Goal: Task Accomplishment & Management: Manage account settings

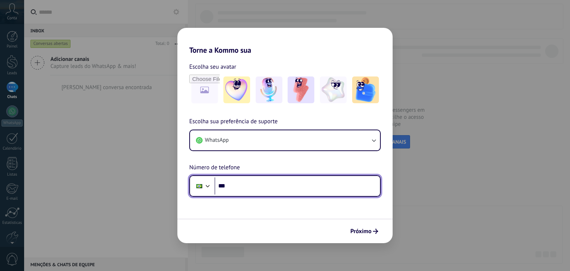
click at [307, 181] on input "***" at bounding box center [296, 185] width 165 height 17
type input "**********"
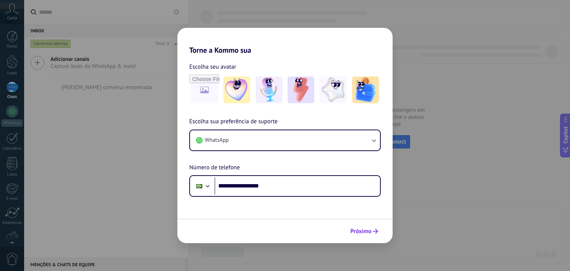
click at [367, 237] on button "Próximo" at bounding box center [364, 231] width 35 height 13
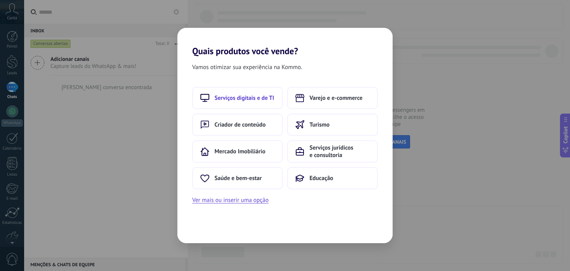
click at [249, 102] on button "Serviços digitais e de TI" at bounding box center [237, 98] width 91 height 22
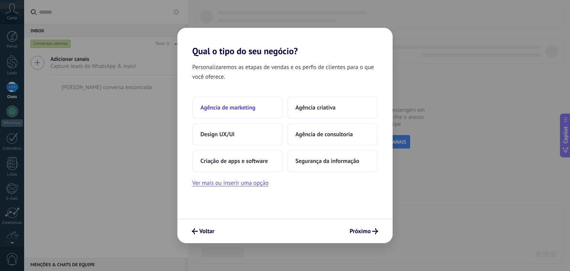
click at [250, 115] on button "Agência de marketing" at bounding box center [237, 107] width 91 height 22
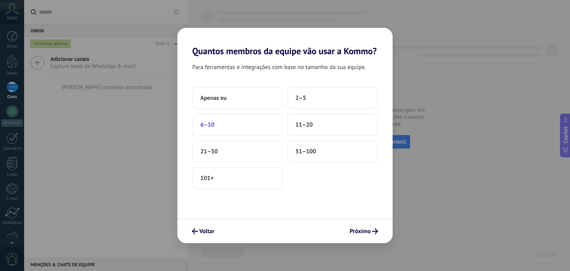
click at [250, 131] on button "6–10" at bounding box center [237, 125] width 91 height 22
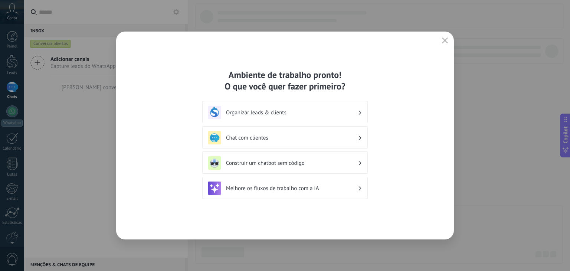
click at [292, 137] on h3 "Chat com clientes" at bounding box center [292, 137] width 132 height 7
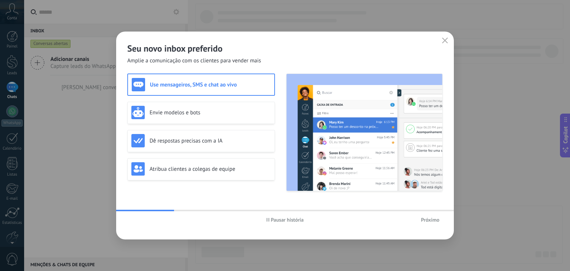
click at [434, 221] on span "Próximo" at bounding box center [430, 219] width 19 height 5
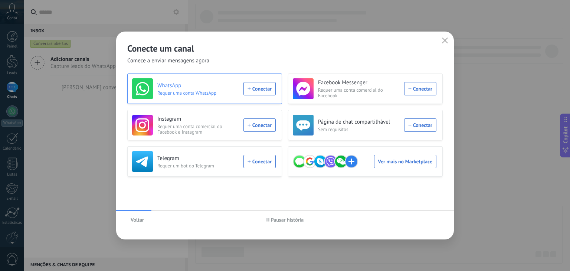
click at [264, 86] on div "WhatsApp Requer uma conta WhatsApp Conectar" at bounding box center [204, 88] width 144 height 21
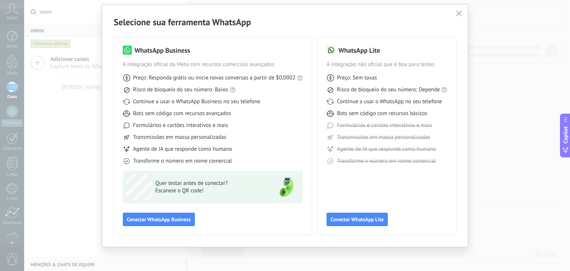
scroll to position [20, 0]
click at [177, 222] on button "Conectar WhatsApp Business" at bounding box center [159, 218] width 72 height 13
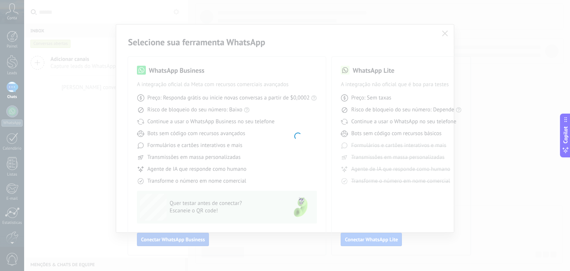
scroll to position [0, 0]
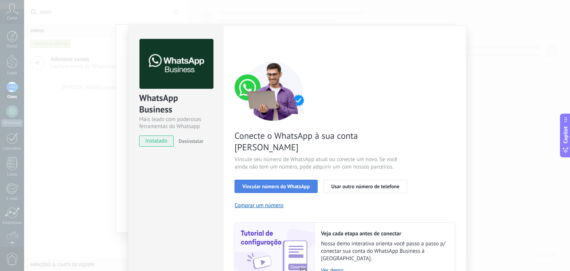
click at [294, 184] on span "Vincular número do WhatsApp" at bounding box center [276, 186] width 68 height 5
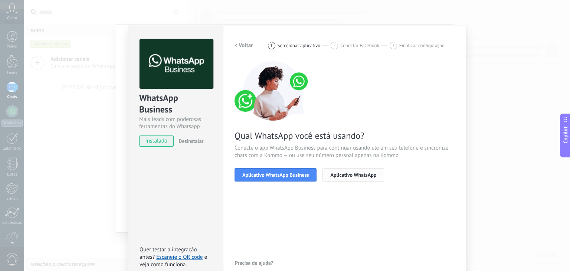
click at [346, 177] on span "Aplicativo WhatsApp" at bounding box center [353, 174] width 46 height 5
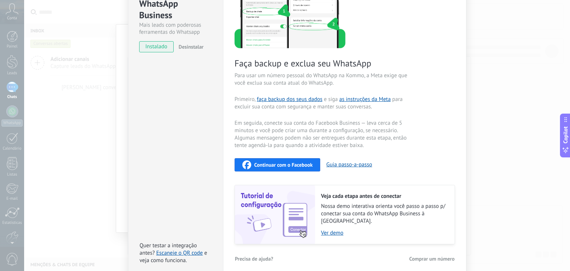
scroll to position [95, 0]
click at [526, 121] on div "WhatsApp Business Mais leads com poderosas ferramentas do Whatsapp instalado De…" at bounding box center [297, 135] width 546 height 271
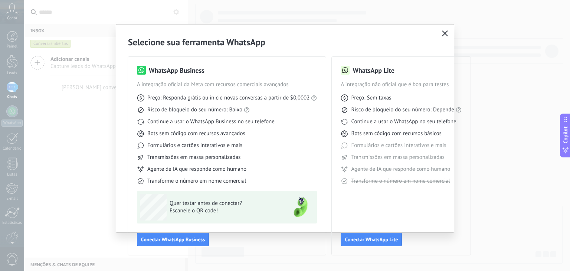
click at [226, 143] on span "Formulários e cartões interativos e mais" at bounding box center [194, 145] width 95 height 7
click at [443, 34] on icon "button" at bounding box center [445, 33] width 6 height 6
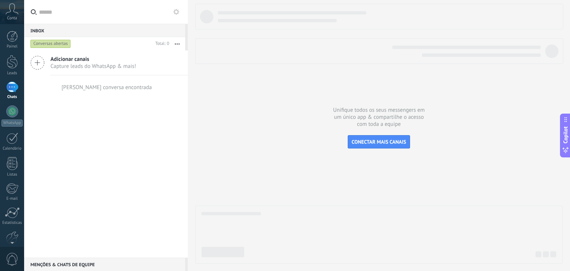
scroll to position [37, 0]
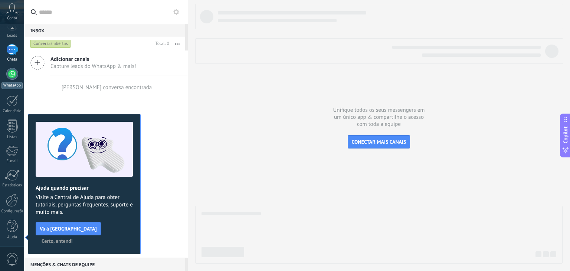
click at [11, 74] on div at bounding box center [12, 74] width 12 height 12
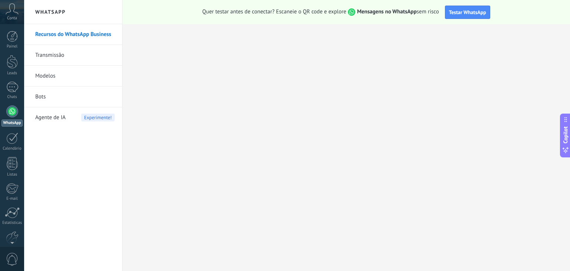
click at [13, 113] on div at bounding box center [12, 111] width 12 height 12
click at [469, 19] on div "Quer testar antes de conectar? Escaneie o QR code e explore Mensagens no WhatsA…" at bounding box center [345, 12] width 447 height 24
click at [463, 6] on button "Testar WhatsApp" at bounding box center [467, 12] width 45 height 13
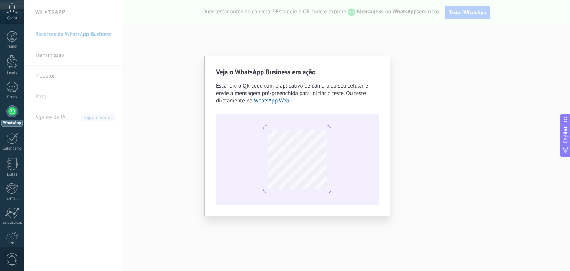
click at [444, 85] on div "Veja o WhatsApp Business em ação Escaneie o QR code com o aplicativo de câmera …" at bounding box center [297, 135] width 546 height 271
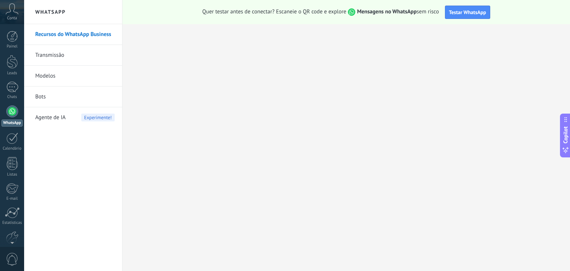
click at [67, 55] on link "Transmissão" at bounding box center [74, 55] width 79 height 21
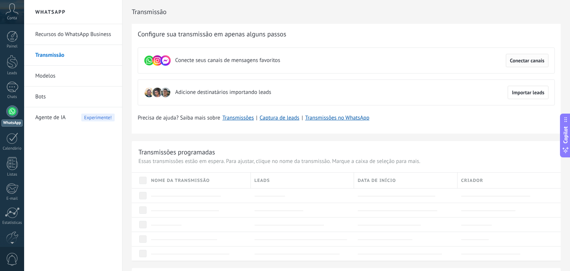
click at [521, 62] on span "Conectar canais" at bounding box center [527, 60] width 35 height 5
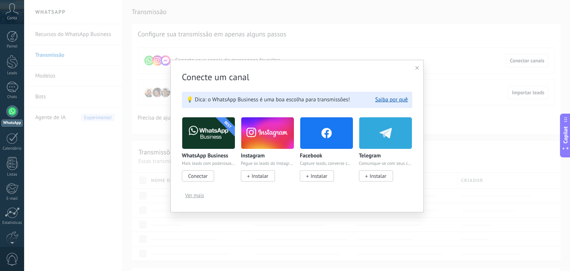
click at [194, 196] on span "Ver mais" at bounding box center [194, 195] width 19 height 5
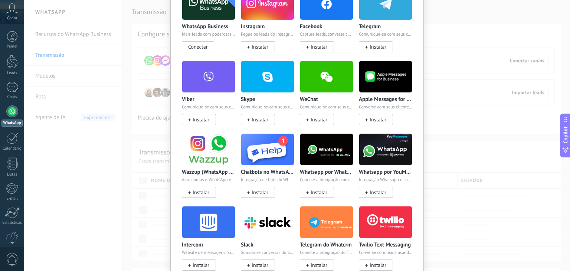
scroll to position [36, 0]
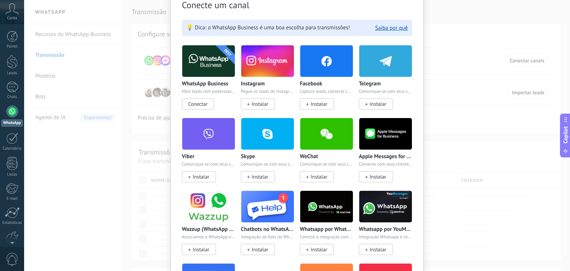
click at [207, 101] on span "Conectar" at bounding box center [198, 103] width 32 height 11
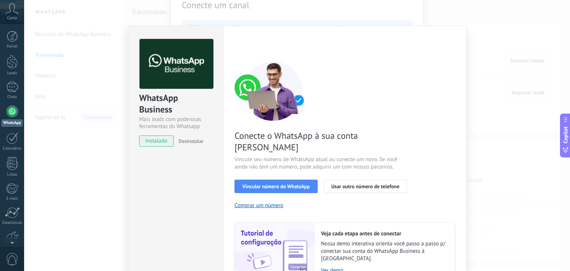
click at [196, 139] on span "Desinstalar" at bounding box center [190, 141] width 25 height 7
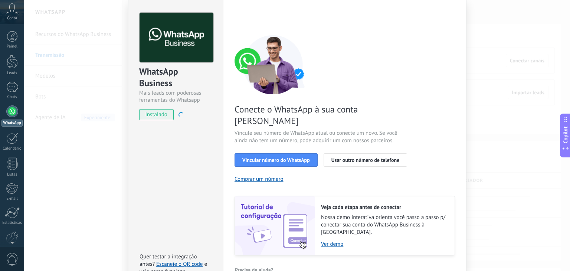
scroll to position [0, 0]
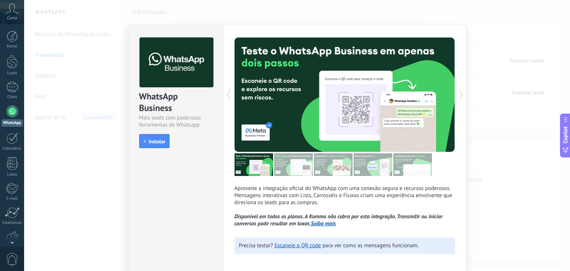
click at [501, 138] on div "WhatsApp Business Mais leads com poderosas ferramentas do Whatsapp install Inst…" at bounding box center [297, 135] width 546 height 271
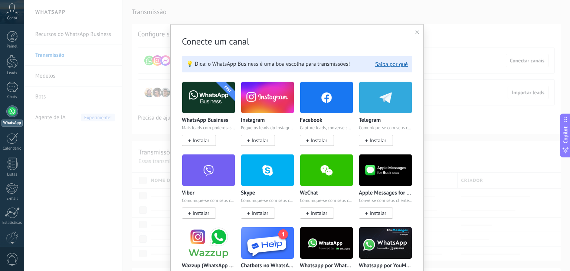
click at [489, 124] on div "Conecte um canal 💡 Dica: o WhatsApp Business é uma boa escolha para transmissõe…" at bounding box center [297, 135] width 546 height 271
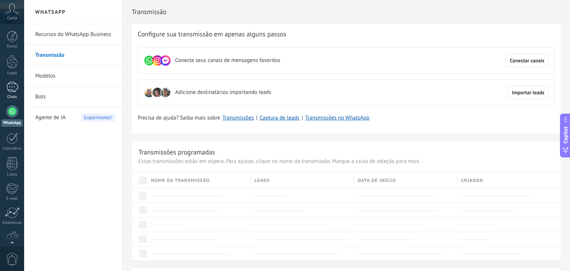
click at [8, 84] on div at bounding box center [12, 87] width 12 height 11
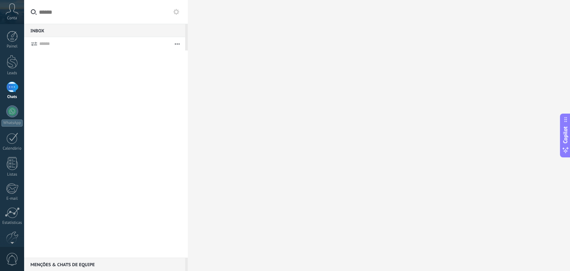
click at [10, 89] on div at bounding box center [12, 87] width 12 height 11
click at [11, 109] on div at bounding box center [12, 111] width 12 height 12
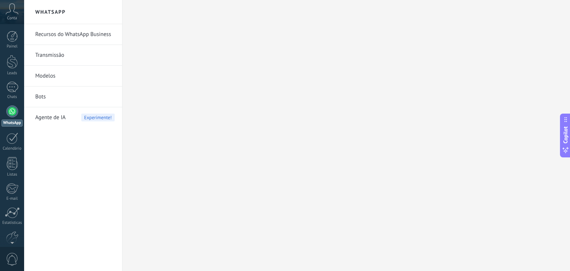
click at [50, 78] on link "Modelos" at bounding box center [74, 76] width 79 height 21
click at [43, 96] on link "Bots" at bounding box center [74, 96] width 79 height 21
drag, startPoint x: 48, startPoint y: 114, endPoint x: 50, endPoint y: 118, distance: 4.3
click at [50, 118] on span "Agente de IA" at bounding box center [50, 117] width 30 height 21
click at [59, 35] on link "Recursos do WhatsApp Business" at bounding box center [74, 34] width 79 height 21
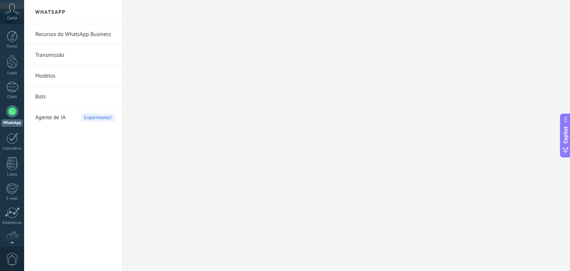
click at [59, 35] on link "Recursos do WhatsApp Business" at bounding box center [74, 34] width 79 height 21
click at [46, 61] on link "Transmissão" at bounding box center [74, 55] width 79 height 21
click at [52, 78] on link "Modelos" at bounding box center [74, 76] width 79 height 21
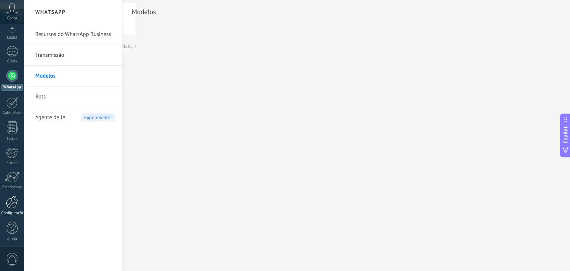
scroll to position [37, 0]
click at [12, 211] on div "Configurações" at bounding box center [12, 211] width 22 height 5
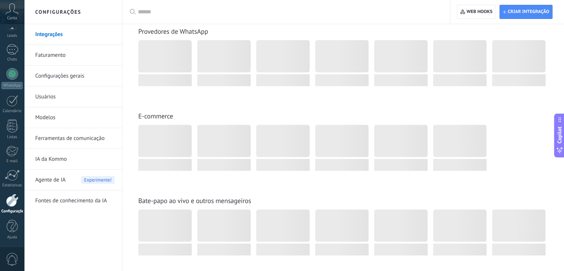
scroll to position [371, 0]
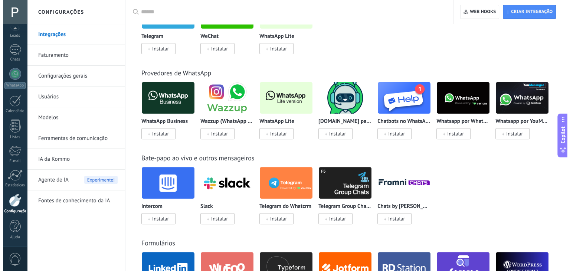
scroll to position [260, 0]
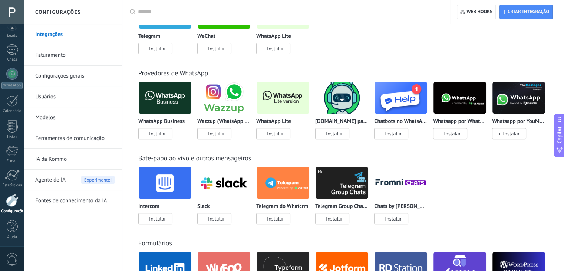
click at [279, 133] on span "Instalar" at bounding box center [275, 133] width 17 height 7
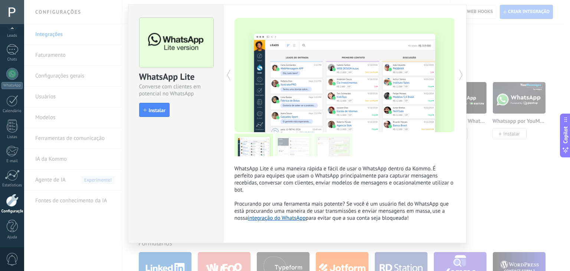
scroll to position [20, 0]
click at [161, 108] on span "Instalar" at bounding box center [157, 110] width 17 height 5
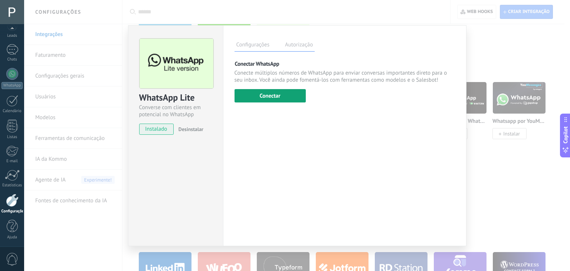
click at [255, 92] on button "Conectar" at bounding box center [269, 95] width 71 height 13
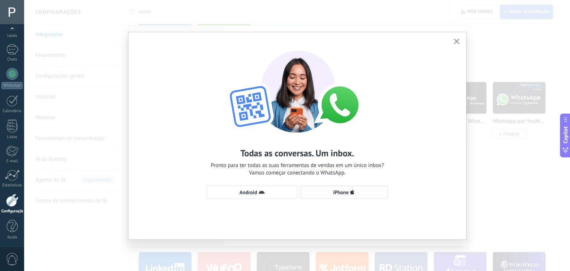
click at [362, 189] on button "iPhone" at bounding box center [344, 192] width 88 height 13
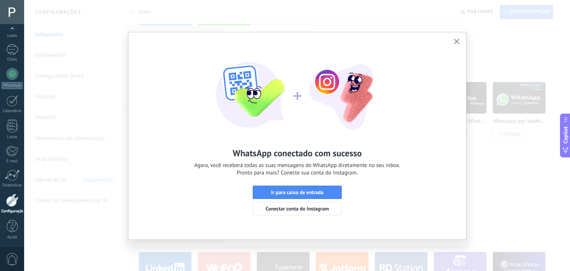
click at [310, 190] on span "Ir para caixa de entrada" at bounding box center [297, 192] width 52 height 5
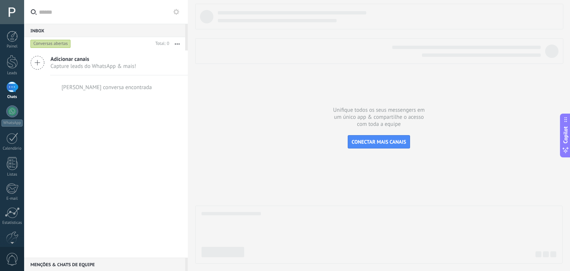
click at [121, 159] on div "Adicionar canais Capture leads do WhatsApp & mais! Nenhuma conversa encontrada" at bounding box center [106, 153] width 164 height 207
click at [7, 113] on div at bounding box center [12, 111] width 12 height 12
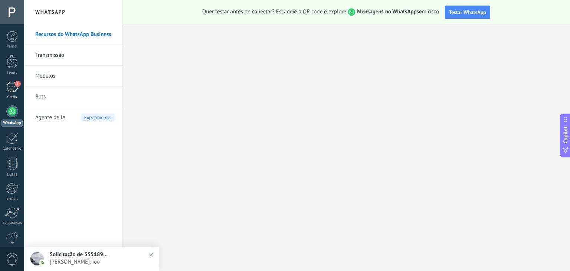
click at [12, 83] on div "1" at bounding box center [12, 87] width 12 height 11
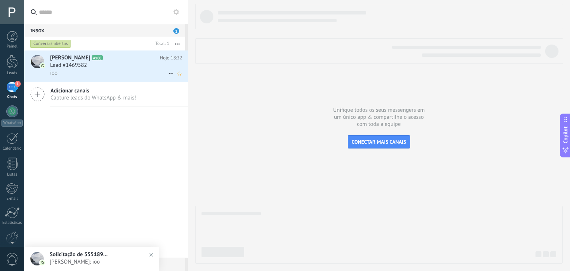
click at [104, 70] on div "ioo" at bounding box center [116, 73] width 132 height 8
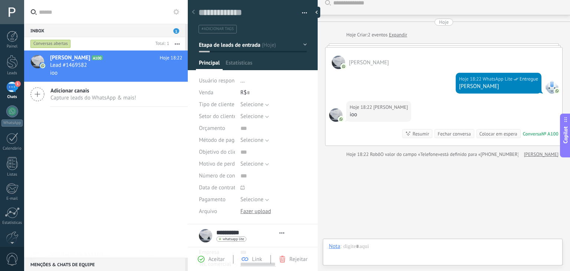
scroll to position [11, 0]
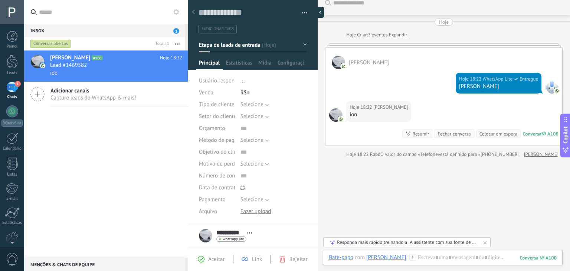
click at [319, 16] on div at bounding box center [318, 12] width 11 height 11
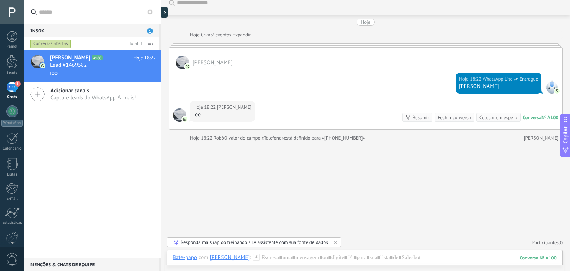
click at [135, 136] on div "Inbox 1 Conversas abertas Total: 1 Silenciar Ações múltiplas Ordenar Mais recen…" at bounding box center [297, 135] width 546 height 271
type textarea "**********"
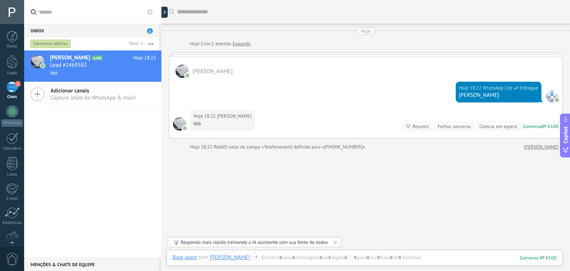
click at [242, 45] on link "Expandir" at bounding box center [242, 43] width 18 height 7
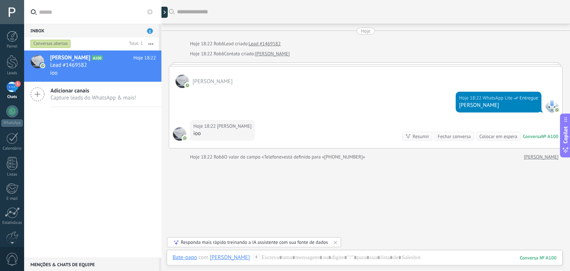
click at [180, 133] on div at bounding box center [179, 133] width 13 height 13
click at [280, 257] on div at bounding box center [365, 265] width 384 height 22
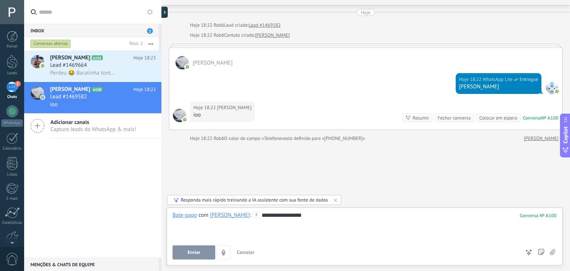
scroll to position [19, 0]
click at [321, 217] on div "**********" at bounding box center [365, 225] width 384 height 28
click at [253, 215] on icon at bounding box center [256, 214] width 7 height 7
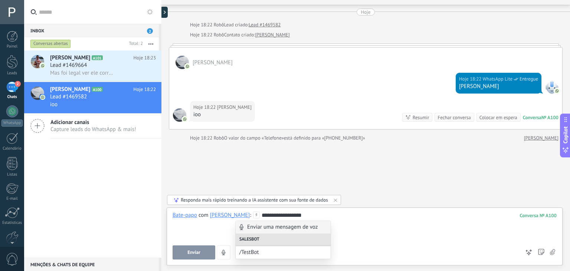
click at [386, 236] on div "**********" at bounding box center [365, 225] width 384 height 28
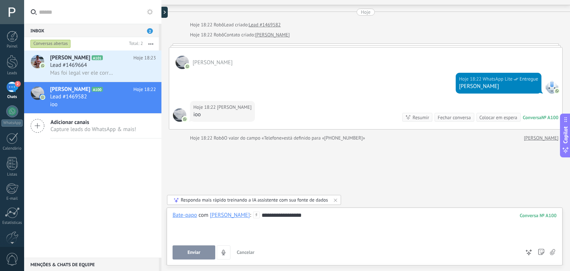
click at [196, 254] on span "Enviar" at bounding box center [193, 252] width 13 height 5
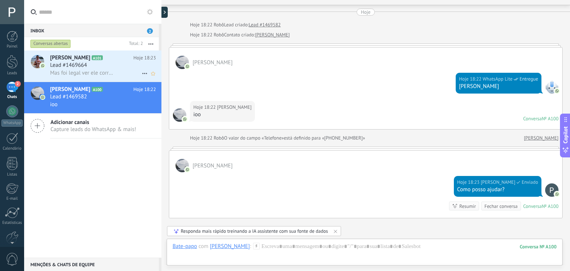
scroll to position [14, 0]
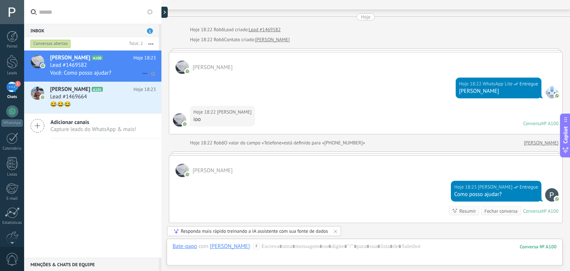
click at [70, 67] on span "Lead #1469582" at bounding box center [68, 65] width 37 height 7
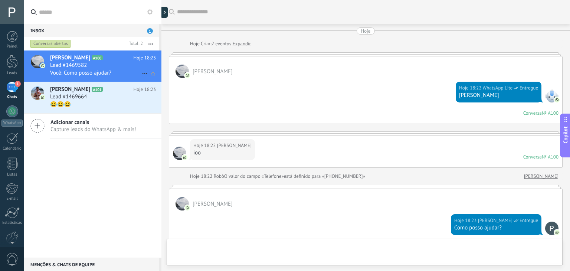
click at [70, 67] on span "Lead #1469582" at bounding box center [68, 65] width 37 height 7
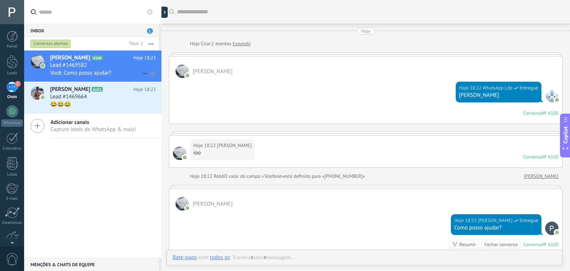
scroll to position [84, 0]
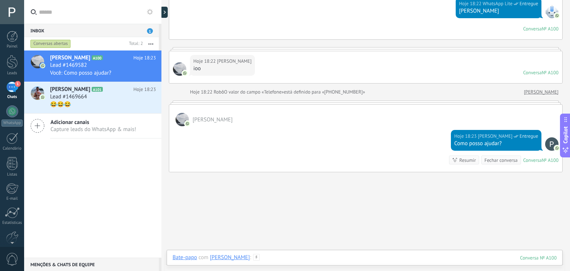
click at [342, 254] on div at bounding box center [365, 265] width 384 height 22
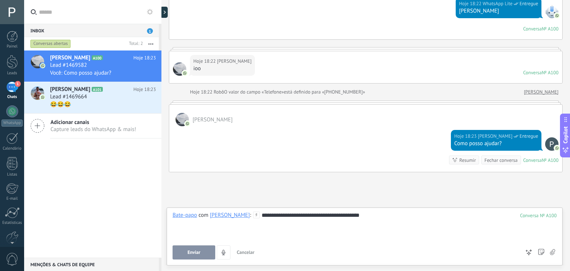
click at [195, 249] on button "Enviar" at bounding box center [194, 252] width 43 height 14
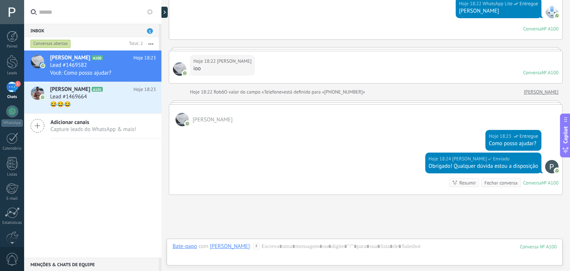
scroll to position [137, 0]
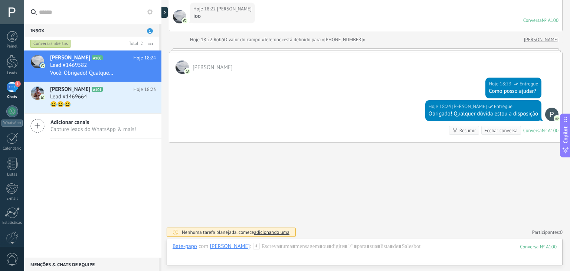
click at [503, 132] on div "Fechar conversa" at bounding box center [500, 130] width 33 height 7
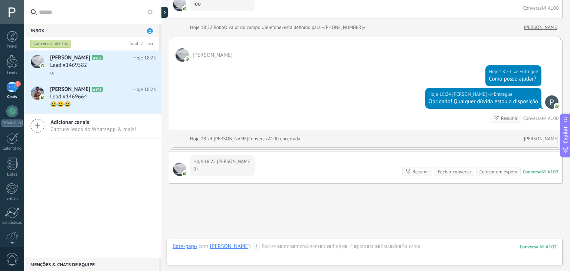
click at [136, 28] on div "Inbox 2" at bounding box center [91, 30] width 135 height 13
click at [148, 33] on div "Inbox 2" at bounding box center [91, 30] width 135 height 13
click at [152, 44] on icon "button" at bounding box center [150, 43] width 5 height 1
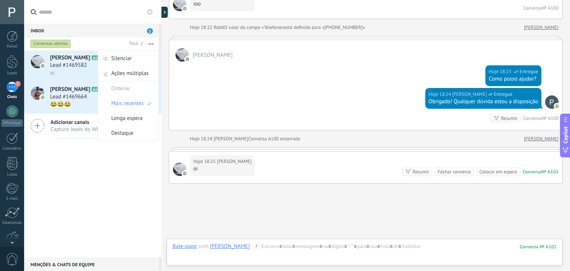
click at [98, 15] on input "text" at bounding box center [97, 12] width 116 height 24
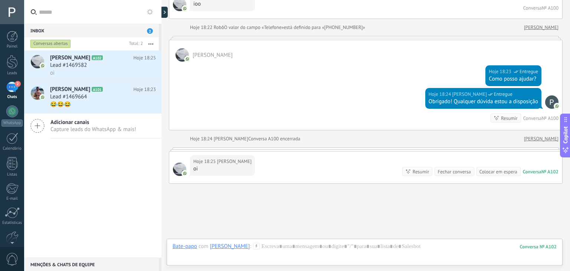
click at [149, 13] on use at bounding box center [150, 12] width 6 height 6
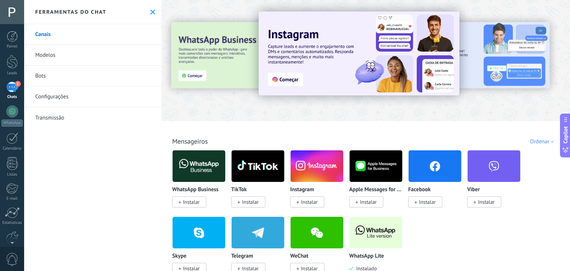
click at [13, 85] on div "2" at bounding box center [12, 87] width 12 height 11
click at [15, 112] on div at bounding box center [12, 111] width 12 height 12
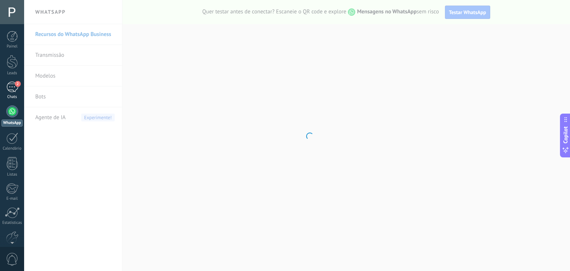
click at [16, 87] on div "2" at bounding box center [12, 87] width 12 height 11
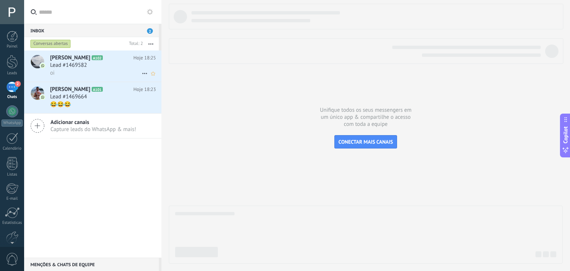
click at [143, 74] on icon at bounding box center [144, 73] width 9 height 9
click at [118, 167] on div at bounding box center [285, 135] width 570 height 271
click at [86, 65] on span "Lead #1469582" at bounding box center [68, 65] width 37 height 7
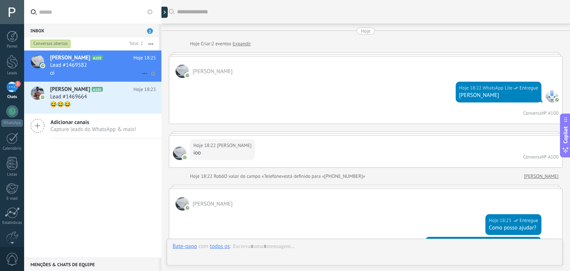
scroll to position [190, 0]
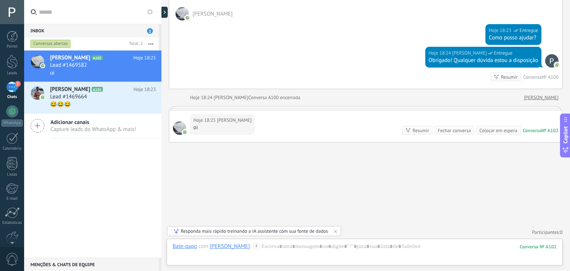
click at [483, 131] on div "Colocar em espera" at bounding box center [498, 130] width 38 height 7
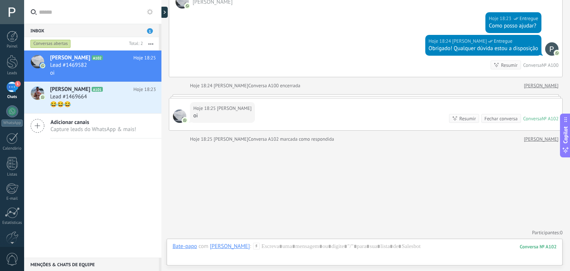
click at [107, 164] on div "[PERSON_NAME] A102 Hoje 18:25 Lead #1469582 oi [PERSON_NAME] A101 Hoje 18:23 Le…" at bounding box center [92, 153] width 137 height 207
click at [120, 96] on div "Lead #1469664" at bounding box center [103, 96] width 106 height 7
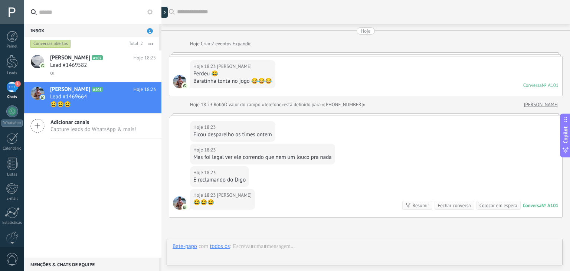
scroll to position [75, 0]
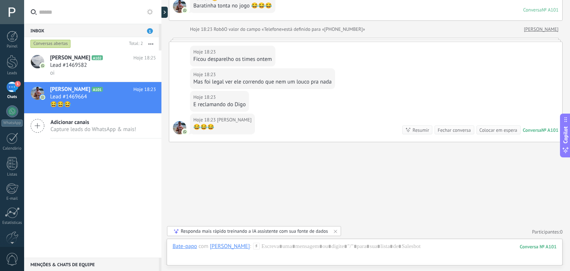
click at [502, 129] on div "Colocar em espera" at bounding box center [498, 130] width 38 height 7
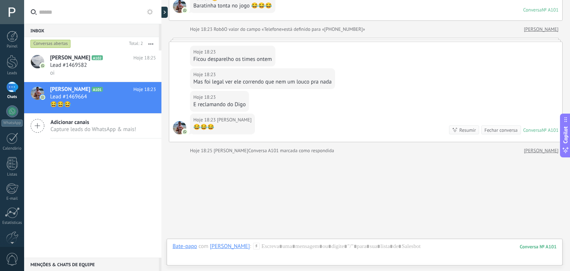
scroll to position [88, 0]
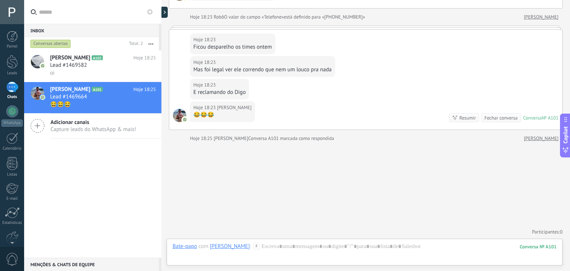
click at [494, 119] on div "Fechar conversa" at bounding box center [500, 117] width 33 height 7
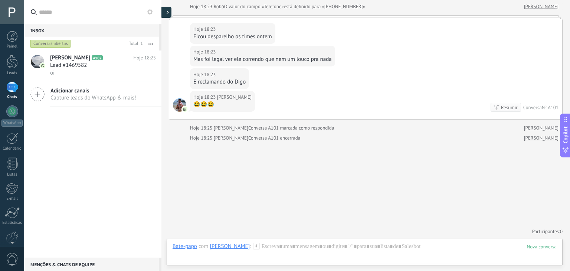
click at [165, 18] on div at bounding box center [165, 12] width 11 height 11
type textarea "**********"
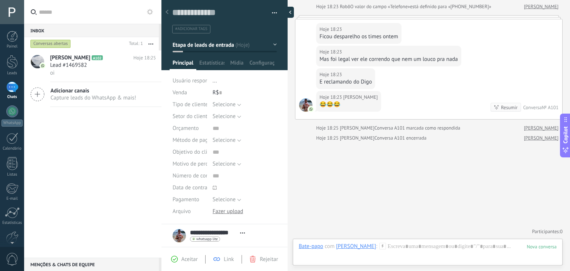
scroll to position [11, 0]
click at [288, 12] on div at bounding box center [288, 12] width 11 height 11
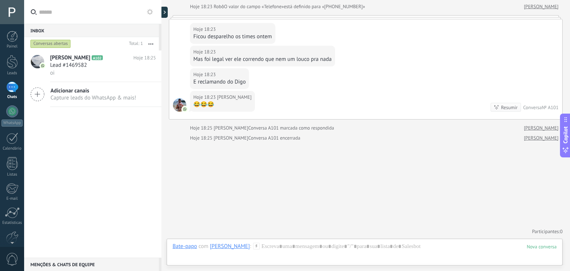
click at [115, 99] on span "Capture leads do WhatsApp & mais!" at bounding box center [93, 97] width 86 height 7
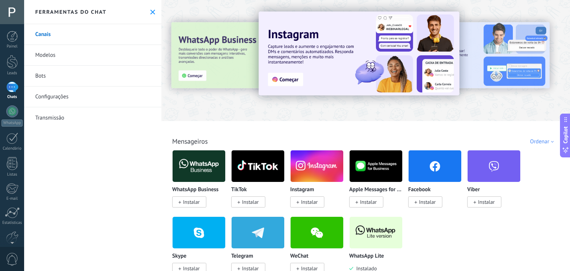
click at [81, 98] on link "Configurações" at bounding box center [92, 96] width 137 height 21
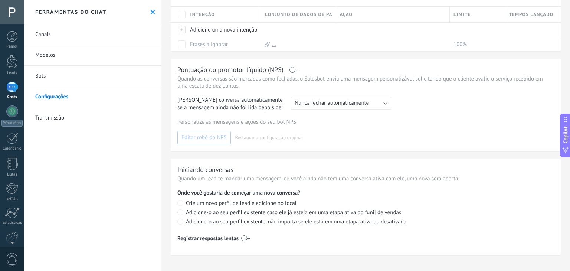
scroll to position [171, 0]
click at [358, 101] on span "Nunca fechar automaticamente" at bounding box center [332, 102] width 74 height 7
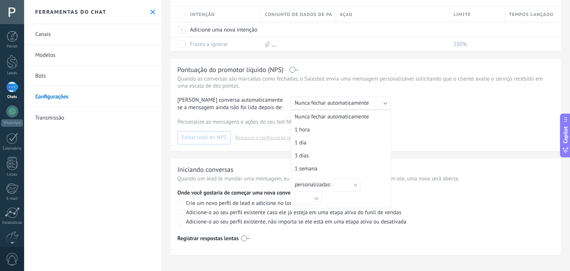
click at [450, 112] on div "Pontuação do promotor líquido (NPS) Quando as conversas são marcadas como fecha…" at bounding box center [366, 105] width 390 height 92
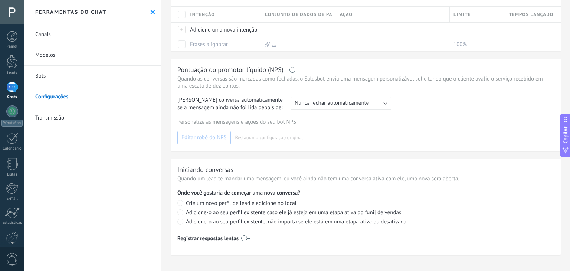
click at [91, 75] on link "Bots" at bounding box center [92, 76] width 137 height 21
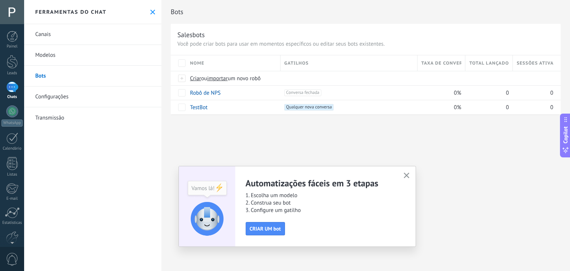
click at [53, 115] on link "Transmissão" at bounding box center [92, 117] width 137 height 21
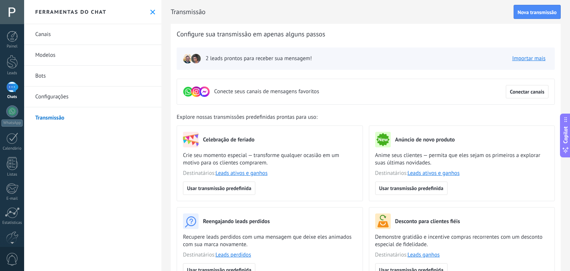
click at [78, 37] on link "Canais" at bounding box center [92, 34] width 137 height 21
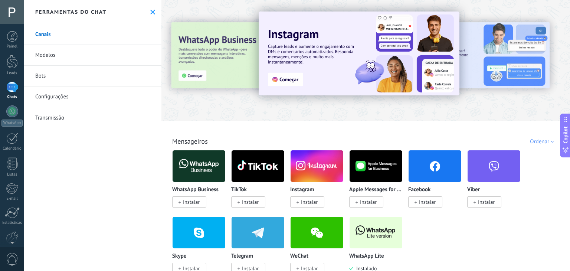
click at [15, 89] on div "1" at bounding box center [12, 87] width 12 height 11
click at [151, 11] on icon at bounding box center [152, 12] width 5 height 5
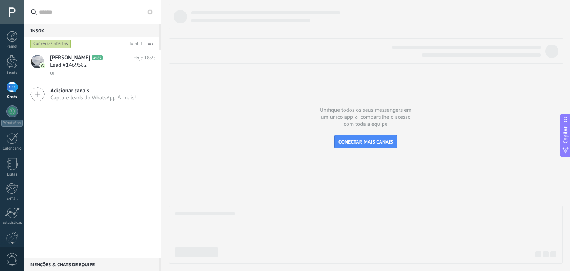
click at [52, 42] on div "Conversas abertas" at bounding box center [50, 43] width 40 height 9
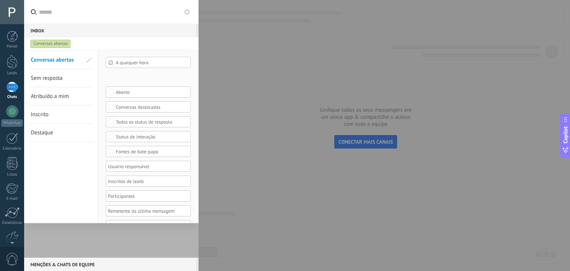
click at [88, 62] on span at bounding box center [88, 60] width 5 height 5
click at [88, 62] on span at bounding box center [88, 60] width 7 height 5
click at [66, 76] on link "Sem resposta" at bounding box center [61, 78] width 60 height 18
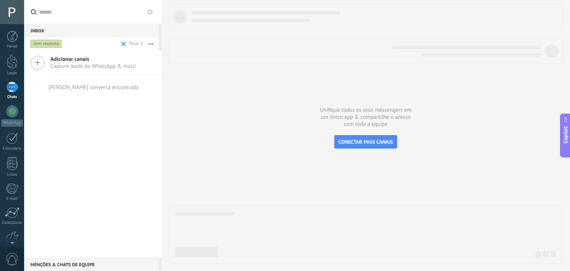
click at [56, 43] on div "Sem resposta" at bounding box center [46, 43] width 32 height 9
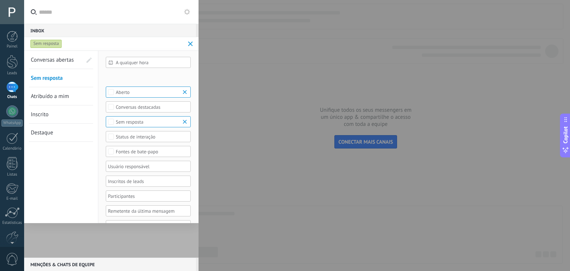
click at [56, 97] on span "Atribuído a mim" at bounding box center [50, 96] width 38 height 7
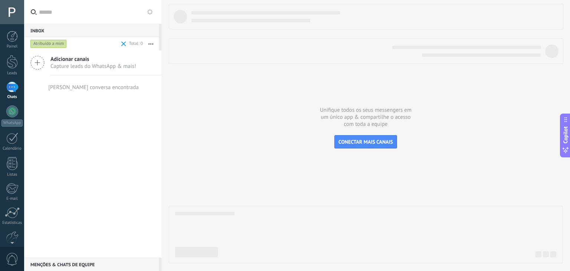
click at [56, 42] on div "Atribuído a mim" at bounding box center [48, 43] width 36 height 9
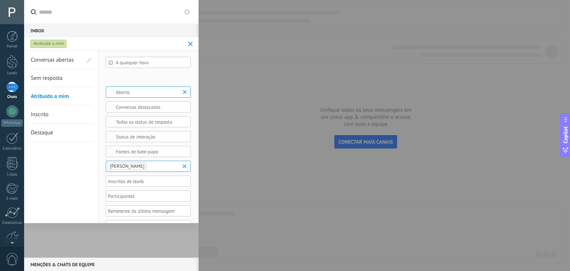
click at [49, 116] on link "Inscrito" at bounding box center [61, 114] width 60 height 18
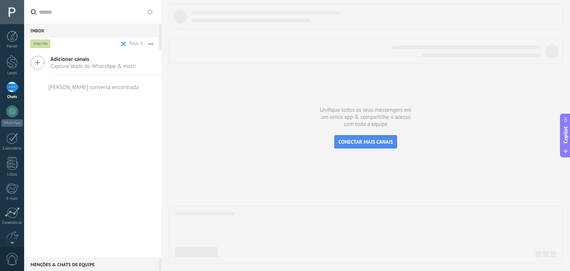
click at [46, 44] on div "Inscrito" at bounding box center [40, 43] width 20 height 9
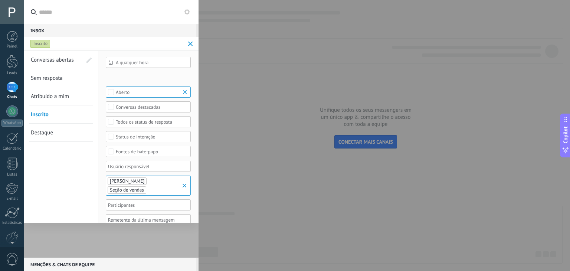
click at [49, 134] on span "Destaque" at bounding box center [42, 132] width 22 height 7
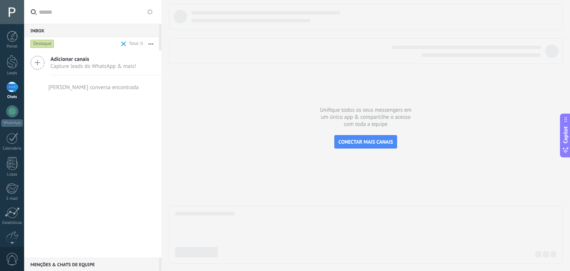
click at [46, 42] on div "Destaque" at bounding box center [42, 43] width 24 height 9
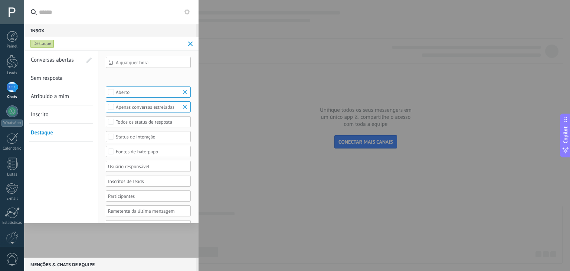
click at [52, 58] on span "Conversas abertas" at bounding box center [52, 59] width 43 height 7
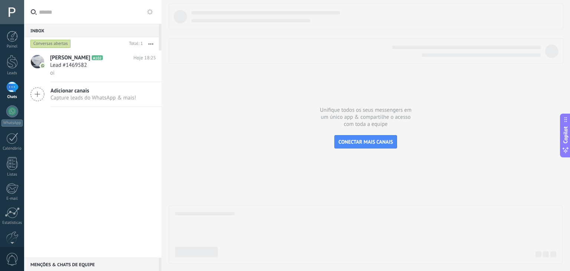
click at [45, 37] on div "Conversas abertas" at bounding box center [77, 43] width 97 height 13
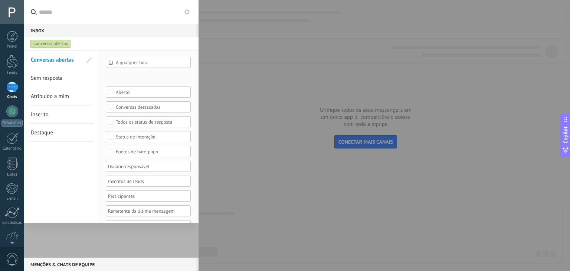
click at [292, 41] on div at bounding box center [285, 135] width 570 height 271
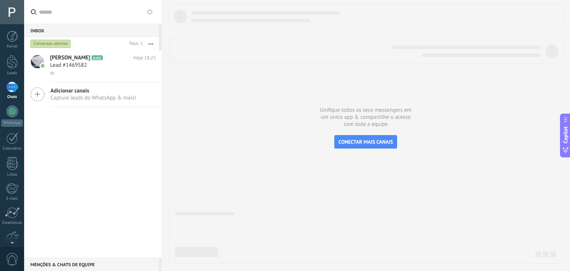
click at [68, 27] on div "Inbox 0" at bounding box center [91, 30] width 135 height 13
click at [38, 33] on div "Inbox 0" at bounding box center [91, 30] width 135 height 13
drag, startPoint x: 369, startPoint y: 134, endPoint x: 361, endPoint y: 134, distance: 8.2
click at [363, 134] on div at bounding box center [366, 134] width 394 height 260
click at [92, 148] on div "[PERSON_NAME] A102 Hoje 18:25 Lead #1469582 oi Adicionar canais Capture leads d…" at bounding box center [92, 153] width 137 height 207
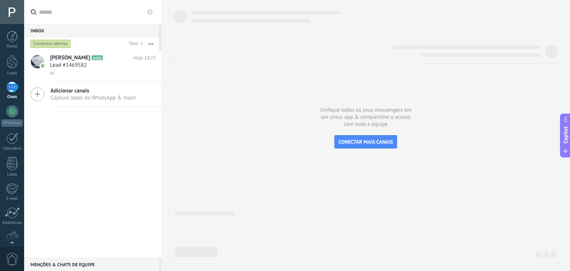
click at [65, 14] on input "text" at bounding box center [97, 12] width 116 height 24
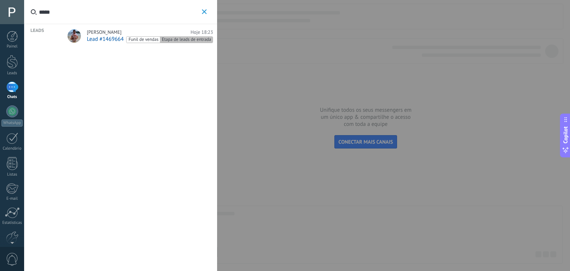
type input "*****"
click at [99, 38] on span "Lead #1469664" at bounding box center [105, 39] width 37 height 7
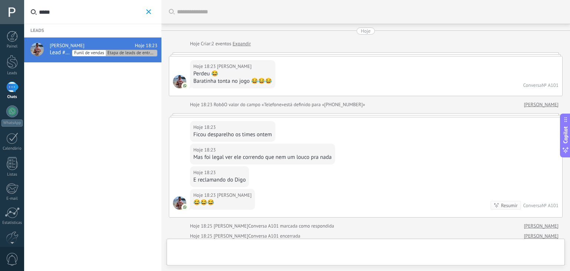
scroll to position [98, 0]
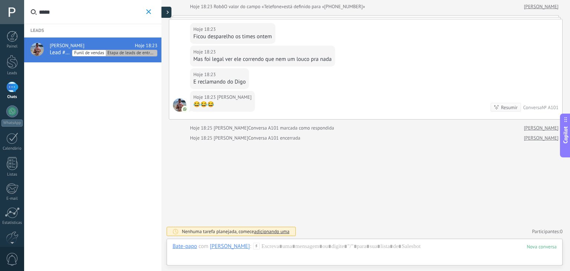
click at [166, 14] on div at bounding box center [165, 12] width 11 height 11
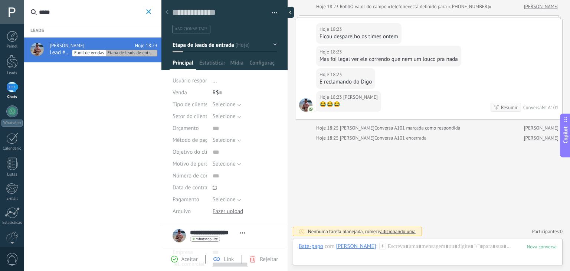
scroll to position [11, 0]
click at [180, 260] on div "Aceitar" at bounding box center [184, 259] width 27 height 7
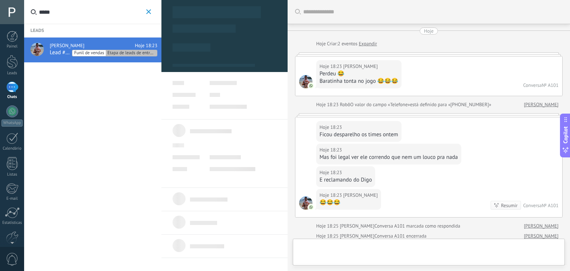
type textarea "**********"
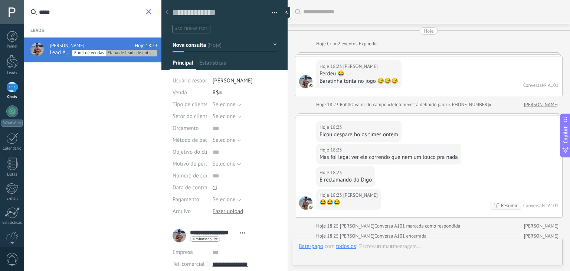
scroll to position [118, 0]
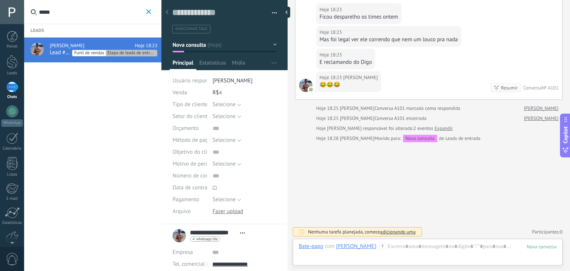
click at [401, 191] on div "Buscar Carregar mais Hoje Hoje Criar: 2 eventos Expandir Hoje 18:23 [PERSON_NAM…" at bounding box center [429, 76] width 282 height 389
click at [386, 245] on icon at bounding box center [382, 246] width 7 height 7
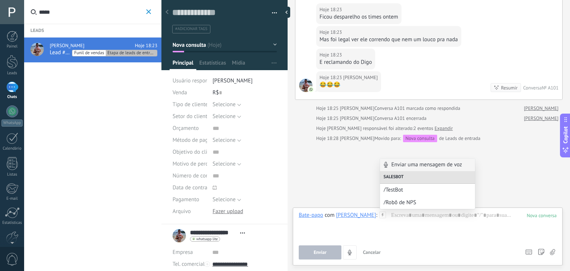
click at [520, 184] on div "Buscar Carregar mais Hoje Hoje Criar: 2 eventos Expandir Hoje 18:23 [PERSON_NAM…" at bounding box center [429, 76] width 282 height 389
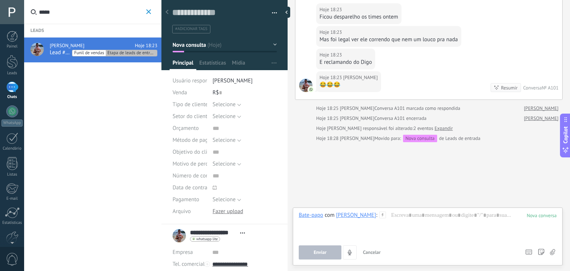
click at [148, 11] on use "button" at bounding box center [148, 11] width 5 height 5
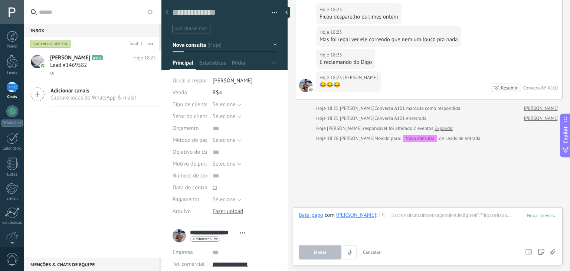
click at [420, 208] on div "Bate-papo E-mail Nota Tarefa Bate-papo com [PERSON_NAME] : Enviar Cancelar Rast…" at bounding box center [428, 236] width 270 height 58
click at [420, 212] on div at bounding box center [428, 225] width 258 height 28
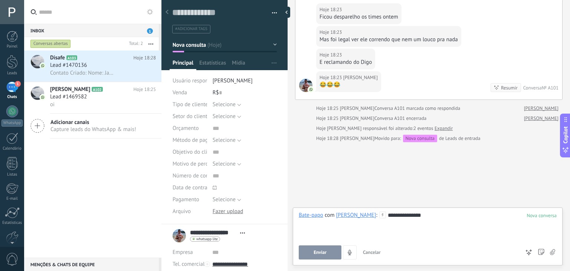
click at [320, 250] on span "Enviar" at bounding box center [320, 252] width 13 height 5
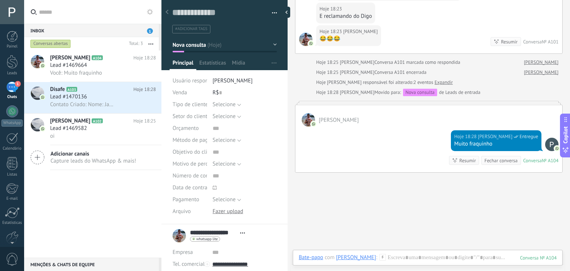
scroll to position [192, 0]
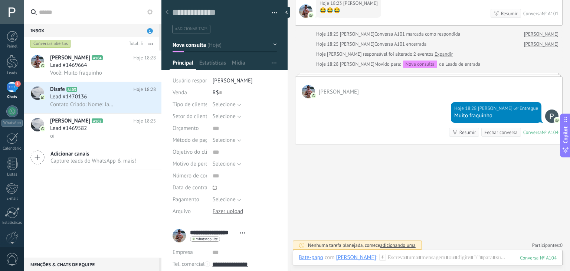
click at [66, 45] on div "Conversas abertas" at bounding box center [50, 43] width 40 height 9
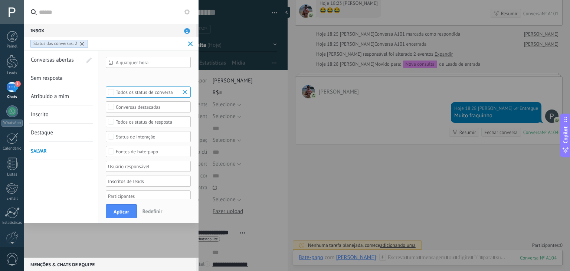
scroll to position [0, 0]
click at [120, 213] on span "Aplicar" at bounding box center [122, 211] width 16 height 5
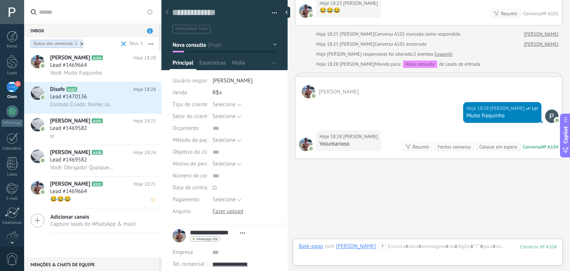
scroll to position [208, 0]
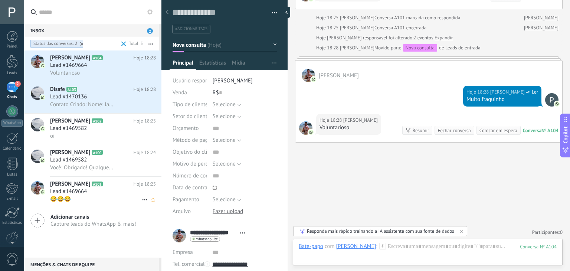
click at [93, 195] on div "Lead #1469664" at bounding box center [103, 191] width 106 height 7
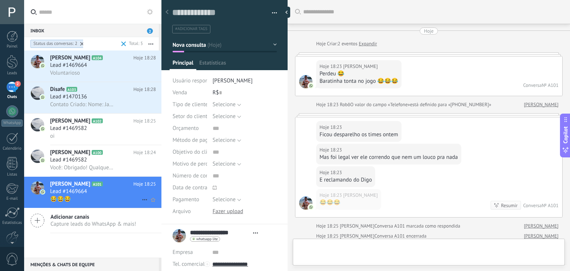
type textarea "**********"
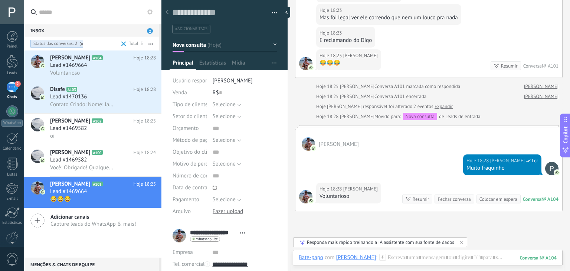
scroll to position [141, 0]
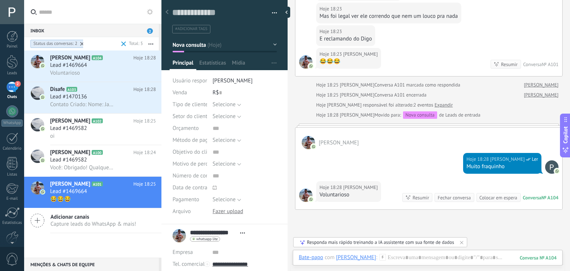
click at [456, 198] on div "Fechar conversa" at bounding box center [453, 197] width 33 height 7
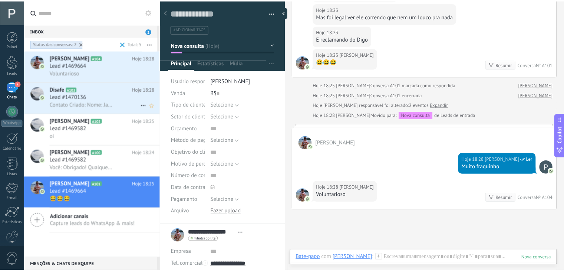
scroll to position [154, 0]
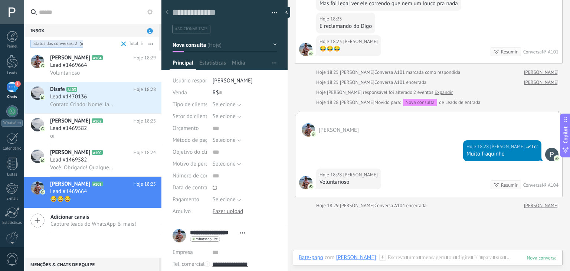
click at [66, 43] on div "Status das conversas: 2" at bounding box center [55, 44] width 44 height 6
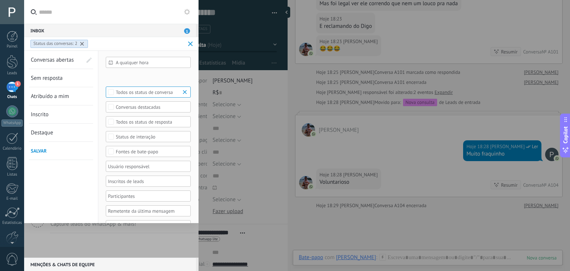
click at [139, 94] on div "Todos os status de conversa" at bounding box center [148, 92] width 65 height 6
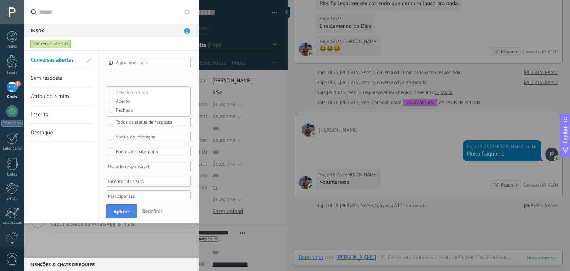
click at [128, 213] on span "Aplicar" at bounding box center [122, 211] width 16 height 5
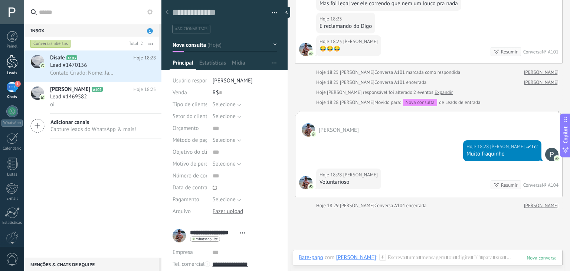
click at [10, 66] on div at bounding box center [12, 62] width 11 height 14
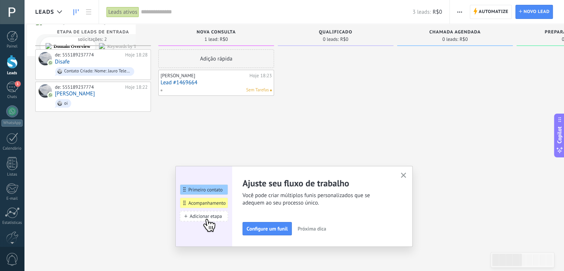
click at [406, 176] on icon "button" at bounding box center [404, 176] width 6 height 6
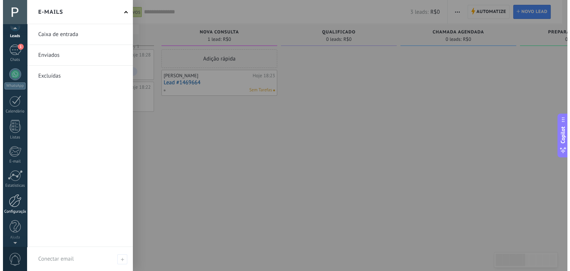
scroll to position [37, 0]
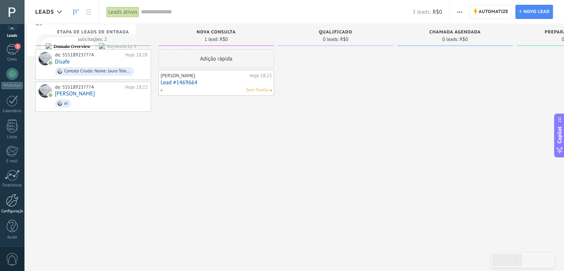
click at [12, 196] on div at bounding box center [12, 200] width 13 height 13
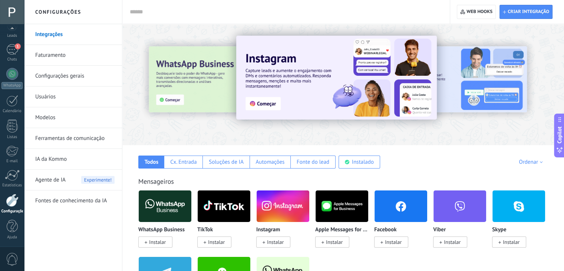
click at [59, 158] on link "IA da Kommo" at bounding box center [74, 159] width 79 height 21
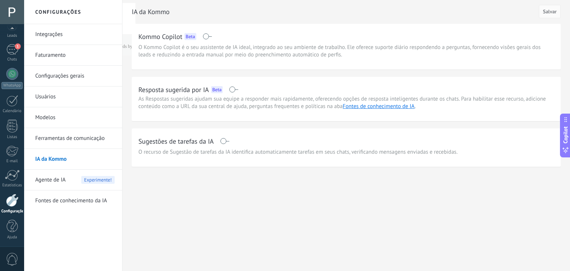
click at [60, 183] on span "Agente de IA" at bounding box center [50, 180] width 30 height 21
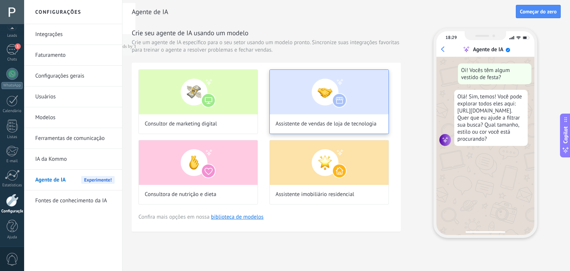
click at [377, 100] on img at bounding box center [329, 92] width 119 height 45
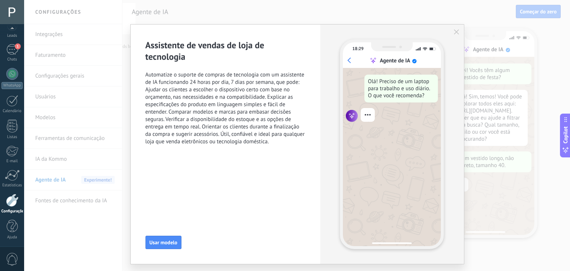
drag, startPoint x: 455, startPoint y: 32, endPoint x: 435, endPoint y: 35, distance: 20.3
click at [454, 32] on use "button" at bounding box center [456, 31] width 5 height 5
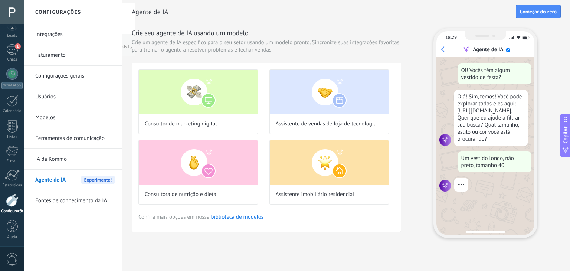
click at [82, 198] on link "Fontes de conhecimento da IA" at bounding box center [74, 200] width 79 height 21
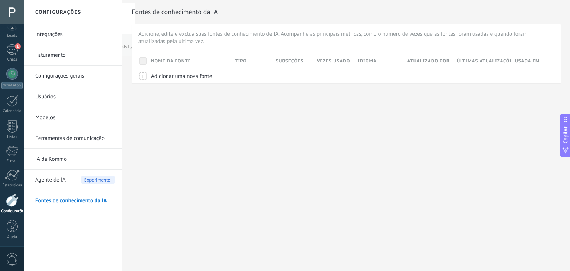
click at [55, 140] on link "Ferramentas de comunicação" at bounding box center [74, 138] width 79 height 21
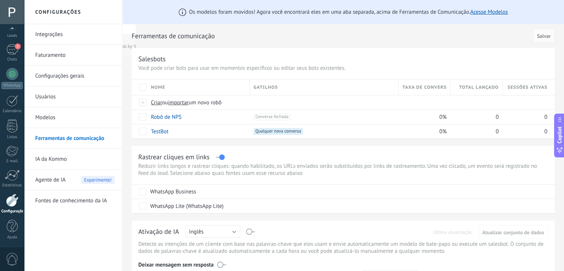
click at [53, 119] on link "Modelos" at bounding box center [74, 117] width 79 height 21
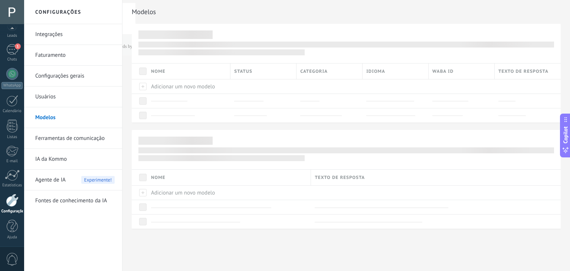
click at [47, 98] on link "Usuários" at bounding box center [74, 96] width 79 height 21
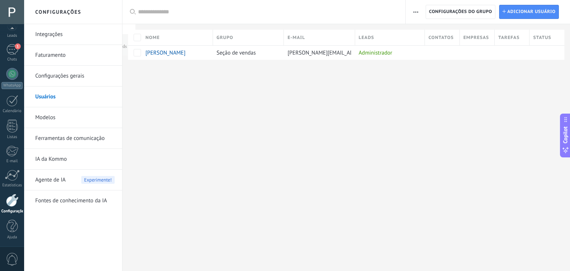
click at [55, 76] on link "Configurações gerais" at bounding box center [74, 76] width 79 height 21
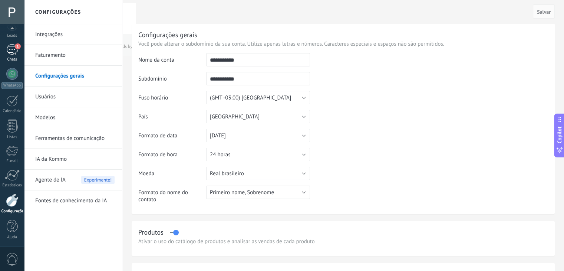
click at [15, 52] on div "1" at bounding box center [12, 49] width 12 height 11
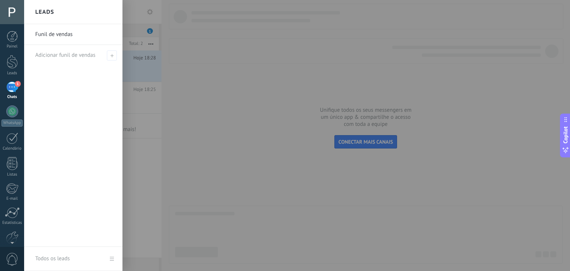
click at [149, 32] on div at bounding box center [309, 135] width 570 height 271
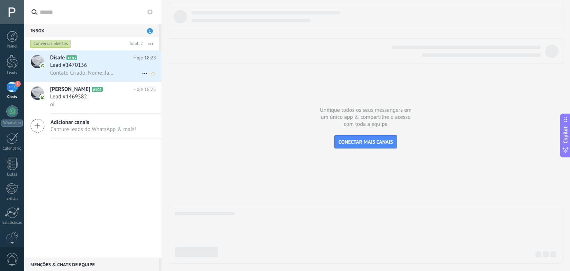
click at [144, 76] on icon at bounding box center [144, 73] width 9 height 9
click at [164, 97] on span "Conversa fechada" at bounding box center [173, 92] width 42 height 15
